Goal: Information Seeking & Learning: Learn about a topic

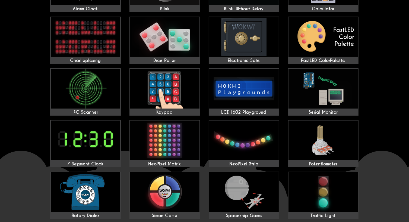
scroll to position [181, 0]
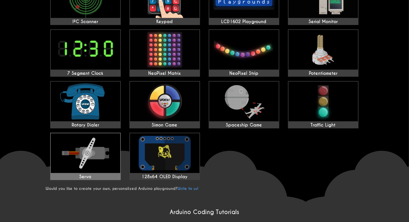
click at [86, 154] on img at bounding box center [85, 153] width 69 height 40
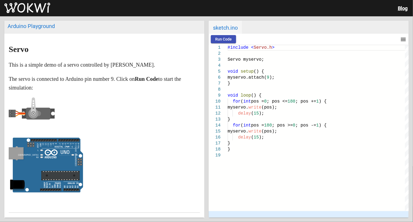
drag, startPoint x: 68, startPoint y: 163, endPoint x: 87, endPoint y: 159, distance: 20.2
click at [83, 161] on p at bounding box center [104, 165] width 191 height 57
drag, startPoint x: 104, startPoint y: 153, endPoint x: 105, endPoint y: 149, distance: 3.5
click at [105, 149] on p at bounding box center [104, 165] width 191 height 57
click at [62, 146] on tspan "DIGITAL (PWM ~)" at bounding box center [64, 146] width 18 height 2
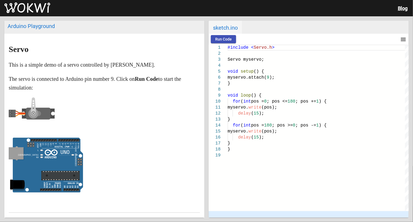
click at [12, 116] on rect at bounding box center [12, 113] width 7 height 8
click at [10, 116] on rect at bounding box center [12, 113] width 7 height 8
drag, startPoint x: 10, startPoint y: 115, endPoint x: 56, endPoint y: 148, distance: 56.6
click at [56, 152] on markdown "Servo This is a simple demo of a servo controlled by Arduino. The servo is conn…" at bounding box center [104, 120] width 191 height 150
drag, startPoint x: 27, startPoint y: 106, endPoint x: 38, endPoint y: 111, distance: 12.2
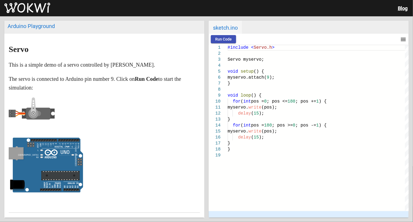
click at [43, 112] on icon at bounding box center [32, 113] width 46 height 33
drag, startPoint x: 35, startPoint y: 113, endPoint x: 76, endPoint y: 117, distance: 40.6
click at [56, 117] on p at bounding box center [104, 114] width 191 height 35
drag, startPoint x: 107, startPoint y: 117, endPoint x: 113, endPoint y: 119, distance: 6.9
